Goal: Task Accomplishment & Management: Complete application form

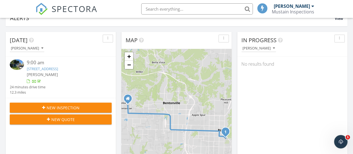
scroll to position [52, 0]
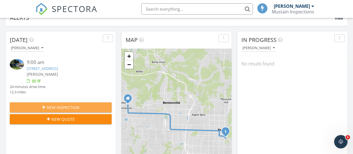
click at [70, 107] on span "New Inspection" at bounding box center [63, 107] width 33 height 6
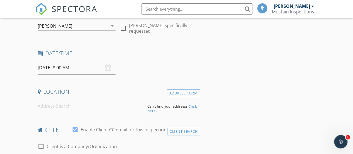
scroll to position [77, 0]
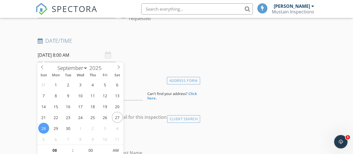
click at [51, 55] on input "09/28/2025 8:00 AM" at bounding box center [77, 55] width 78 height 14
type input "09/29/2025 8:00 AM"
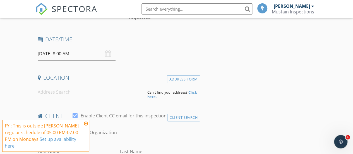
click at [88, 125] on icon at bounding box center [86, 123] width 4 height 4
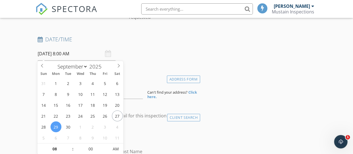
click at [69, 51] on input "09/29/2025 8:00 AM" at bounding box center [77, 54] width 78 height 14
type input "09"
type input "[DATE] 9:00 AM"
click at [69, 144] on span at bounding box center [70, 146] width 4 height 6
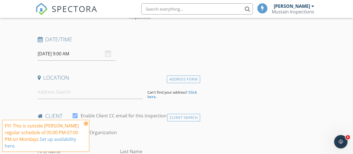
click at [164, 52] on div "Date/Time 09/29/2025 9:00 AM" at bounding box center [117, 48] width 165 height 25
click at [86, 97] on input at bounding box center [90, 92] width 105 height 14
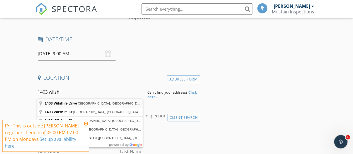
type input "1403 Wilshire Drive, Springdale, AR, USA"
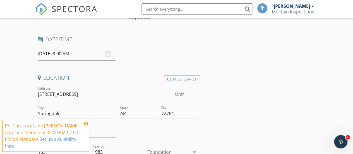
click at [85, 122] on icon at bounding box center [86, 123] width 4 height 4
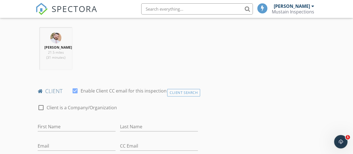
scroll to position [231, 0]
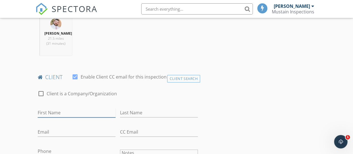
click at [62, 114] on input "First Name" at bounding box center [77, 112] width 78 height 9
type input "[PERSON_NAME]"
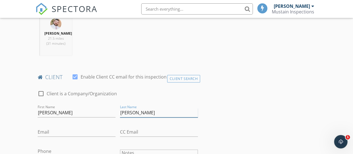
type input "[PERSON_NAME]"
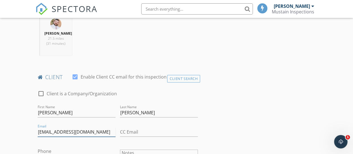
type input "[EMAIL_ADDRESS][DOMAIN_NAME]"
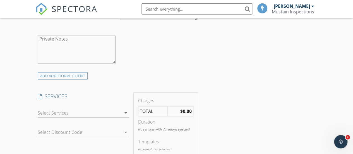
scroll to position [389, 0]
type input "[PHONE_NUMBER]"
click at [74, 115] on div at bounding box center [80, 112] width 84 height 9
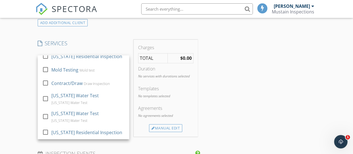
scroll to position [442, 0]
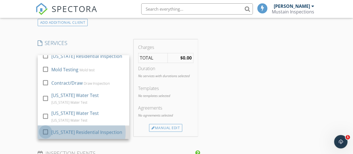
click at [50, 135] on div at bounding box center [45, 131] width 9 height 9
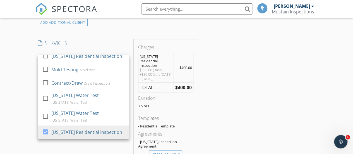
click at [8, 115] on div "New Inspection Click here to use the New Order Form INSPECTOR(S) check_box Just…" at bounding box center [176, 89] width 353 height 986
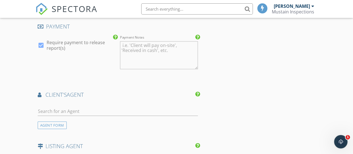
scroll to position [638, 0]
click at [89, 110] on input "text" at bounding box center [118, 110] width 160 height 9
type input "f"
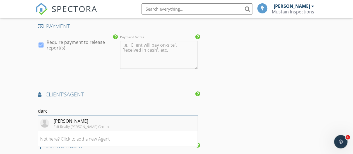
type input "darc"
click at [84, 126] on div "Exit Realty [PERSON_NAME] Group" at bounding box center [81, 126] width 55 height 4
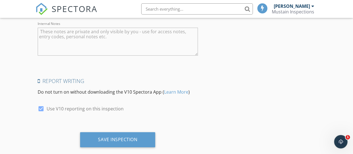
scroll to position [996, 0]
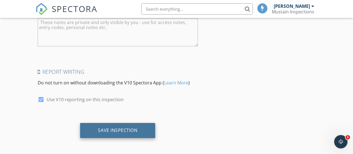
click at [104, 129] on div "Save Inspection" at bounding box center [117, 130] width 39 height 6
